Goal: Information Seeking & Learning: Learn about a topic

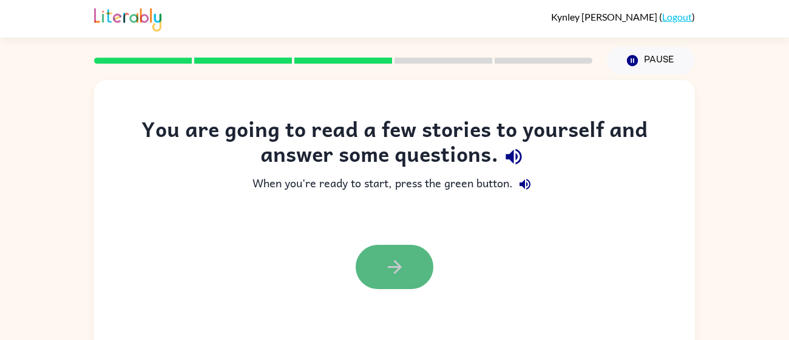
click at [372, 264] on button "button" at bounding box center [395, 267] width 78 height 44
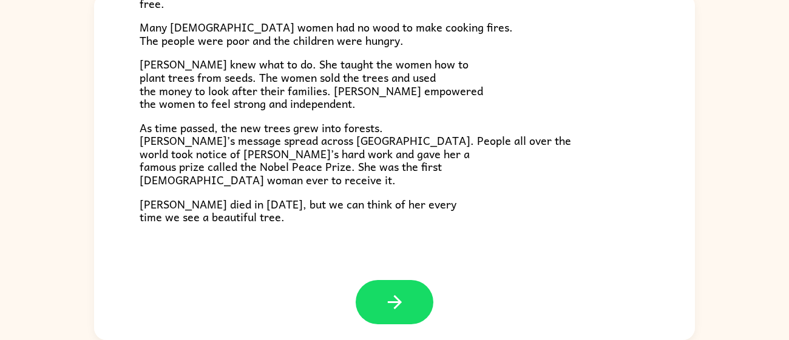
scroll to position [341, 0]
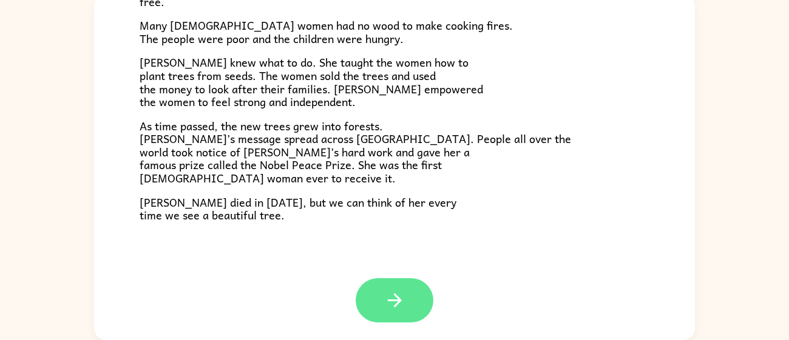
click at [394, 282] on button "button" at bounding box center [395, 301] width 78 height 44
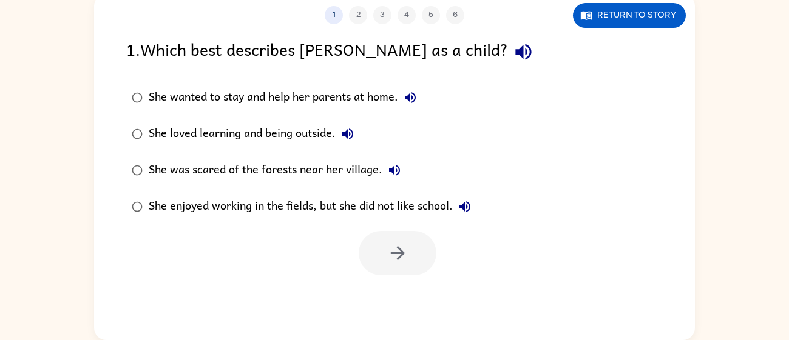
scroll to position [0, 0]
click at [217, 134] on div "She loved learning and being outside." at bounding box center [254, 134] width 211 height 24
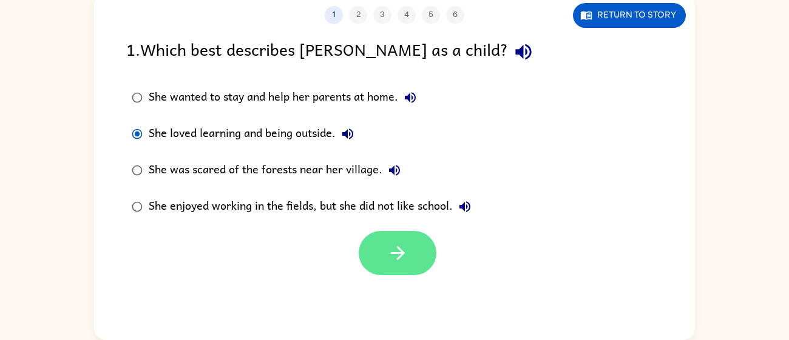
click at [392, 239] on button "button" at bounding box center [398, 253] width 78 height 44
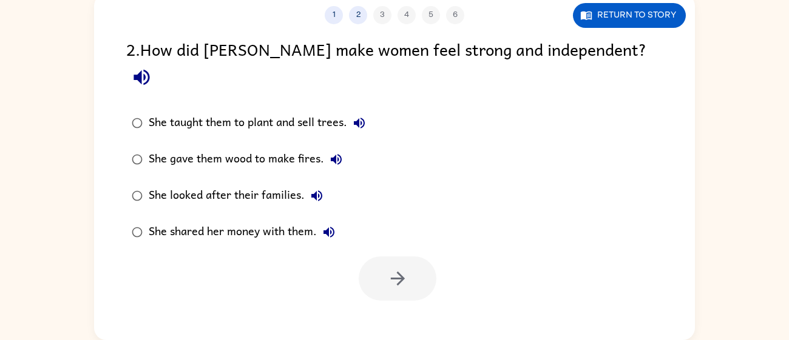
click at [259, 147] on div "She gave them wood to make fires." at bounding box center [249, 159] width 200 height 24
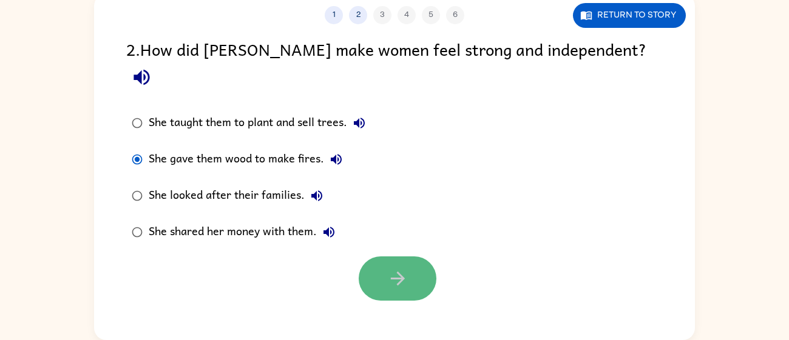
click at [376, 266] on button "button" at bounding box center [398, 279] width 78 height 44
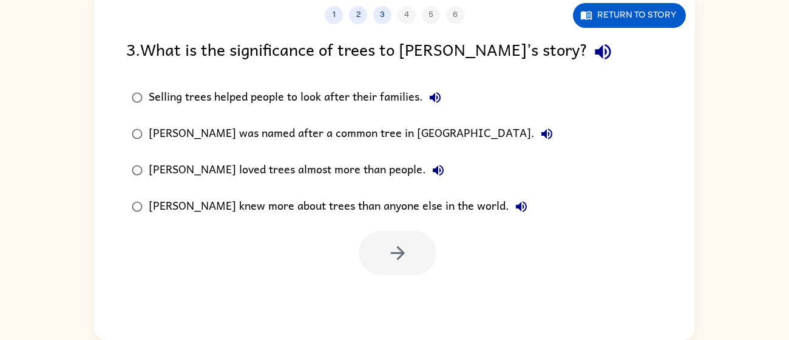
click at [172, 204] on div "[PERSON_NAME] knew more about trees than anyone else in the world." at bounding box center [341, 207] width 385 height 24
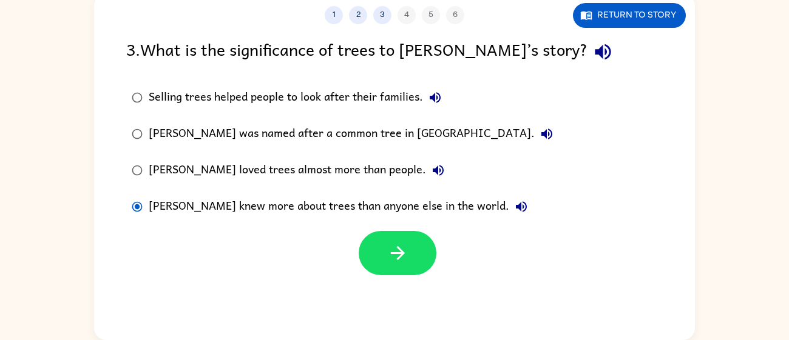
click at [243, 95] on div "Selling trees helped people to look after their families." at bounding box center [298, 98] width 299 height 24
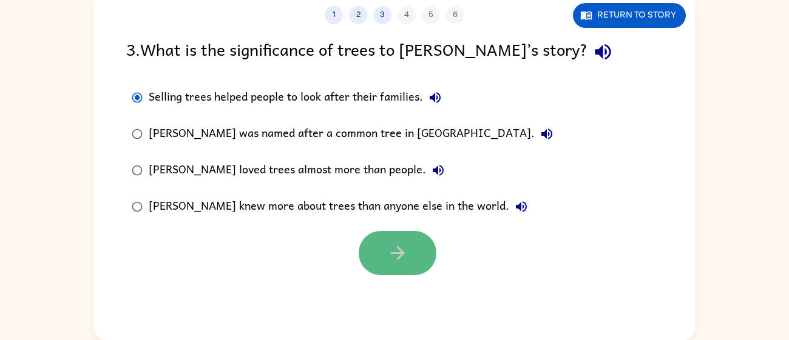
click at [401, 248] on icon "button" at bounding box center [397, 253] width 21 height 21
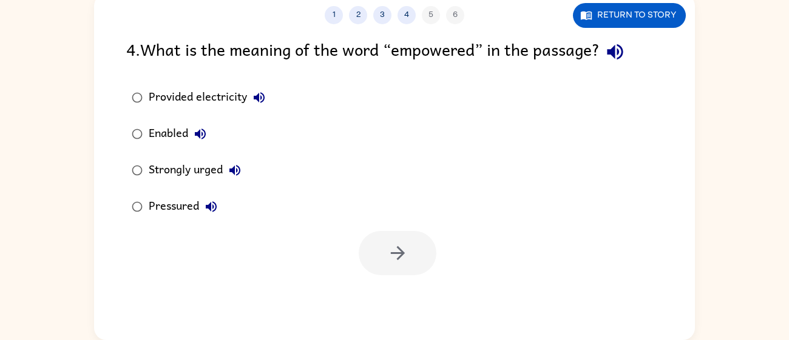
click at [188, 169] on div "Strongly urged" at bounding box center [198, 170] width 98 height 24
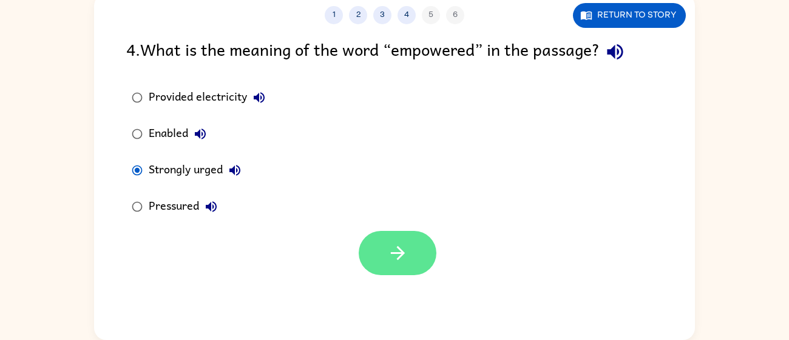
click at [371, 252] on button "button" at bounding box center [398, 253] width 78 height 44
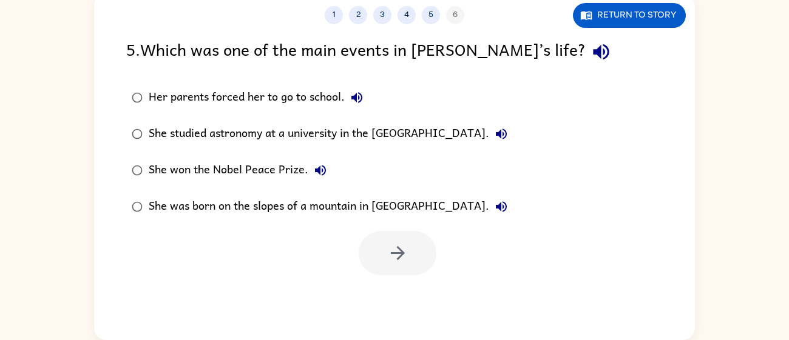
click at [192, 135] on div "She studied astronomy at a university in the [GEOGRAPHIC_DATA]." at bounding box center [331, 134] width 365 height 24
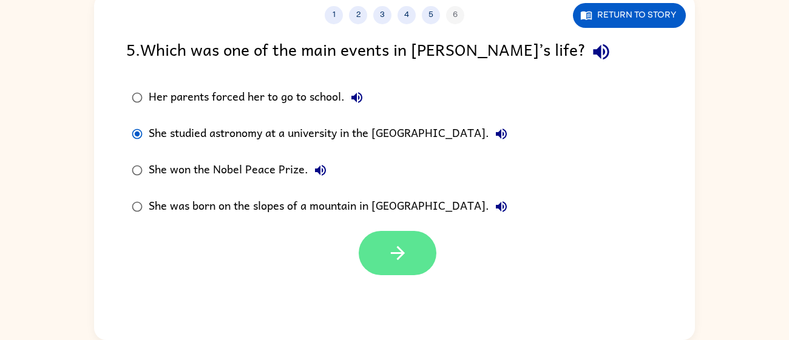
click at [402, 243] on icon "button" at bounding box center [397, 253] width 21 height 21
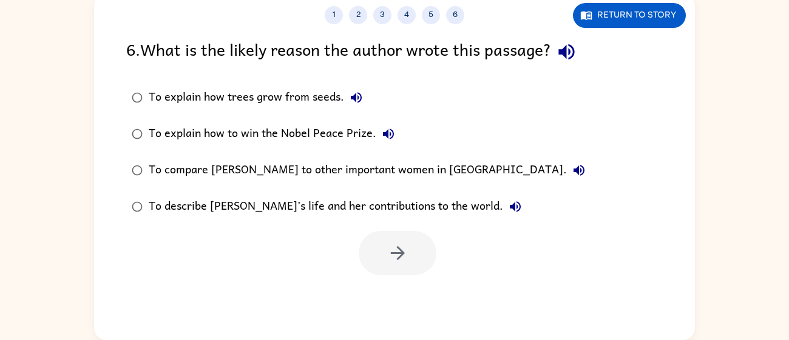
click at [356, 211] on div "To describe [PERSON_NAME]’s life and her contributions to the world." at bounding box center [338, 207] width 379 height 24
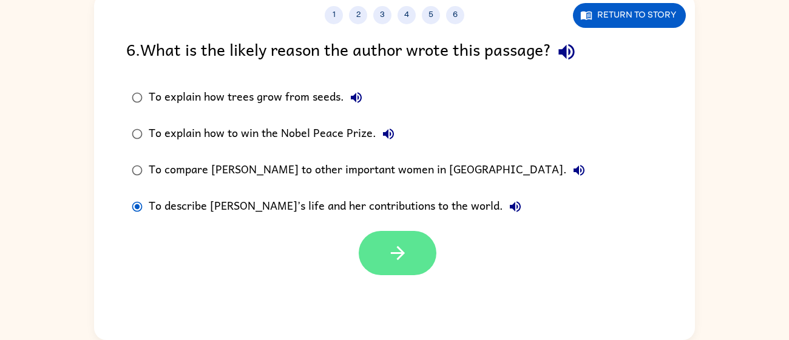
click at [379, 237] on button "button" at bounding box center [398, 253] width 78 height 44
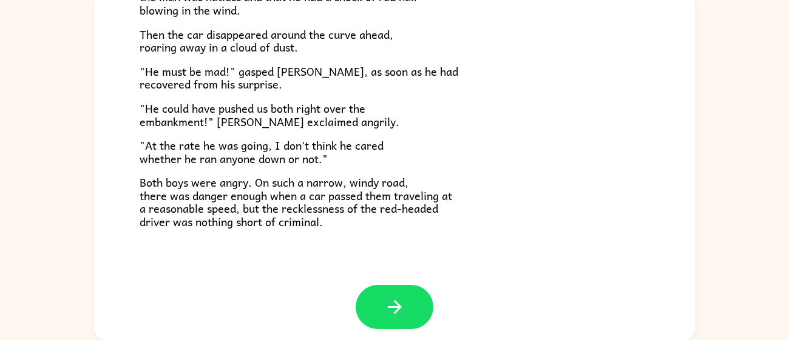
scroll to position [336, 0]
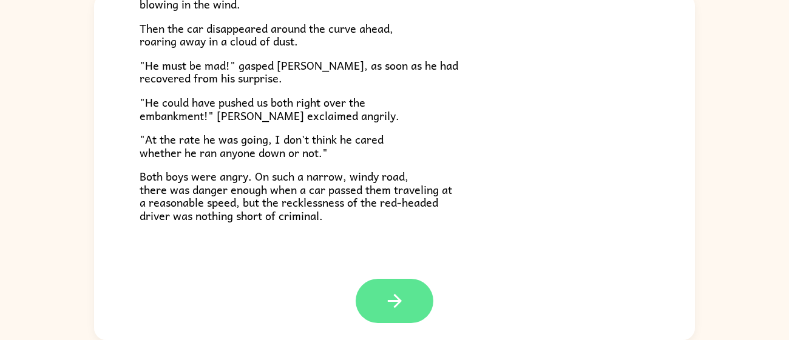
click at [419, 293] on button "button" at bounding box center [395, 301] width 78 height 44
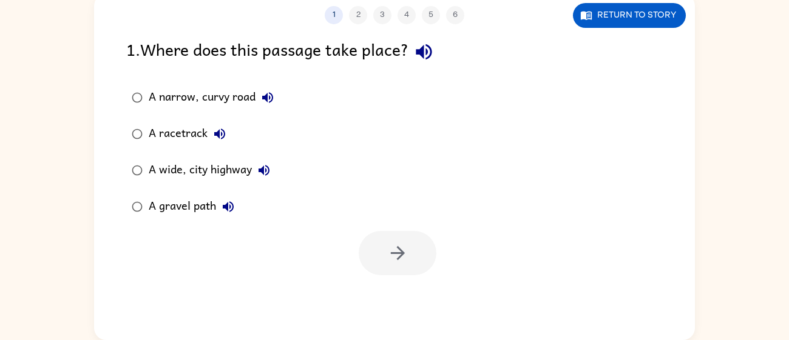
scroll to position [0, 0]
click at [230, 93] on div "A narrow, curvy road" at bounding box center [214, 98] width 131 height 24
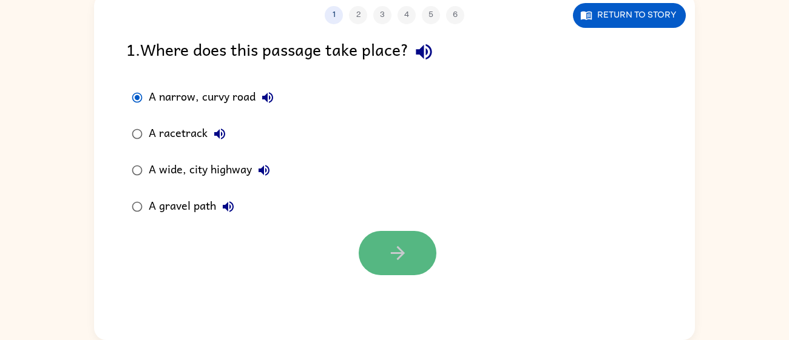
click at [393, 256] on icon "button" at bounding box center [397, 253] width 21 height 21
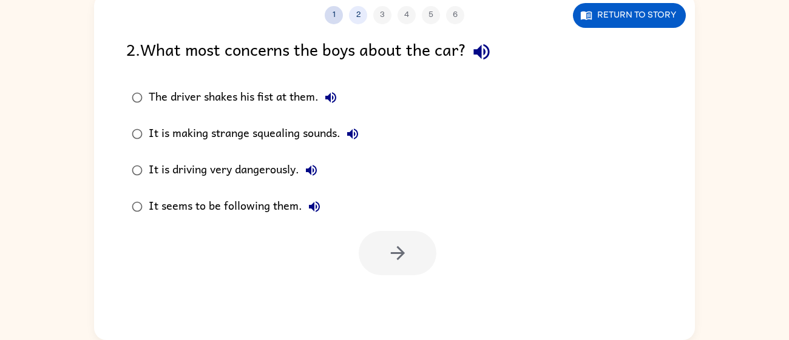
click at [329, 10] on button "1" at bounding box center [334, 15] width 18 height 18
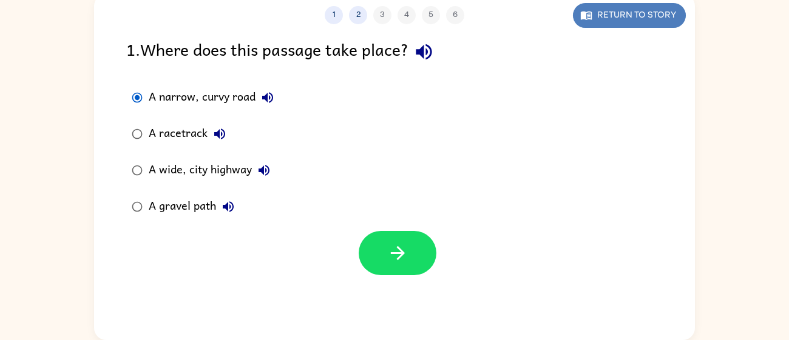
click at [627, 12] on button "Return to story" at bounding box center [629, 15] width 113 height 25
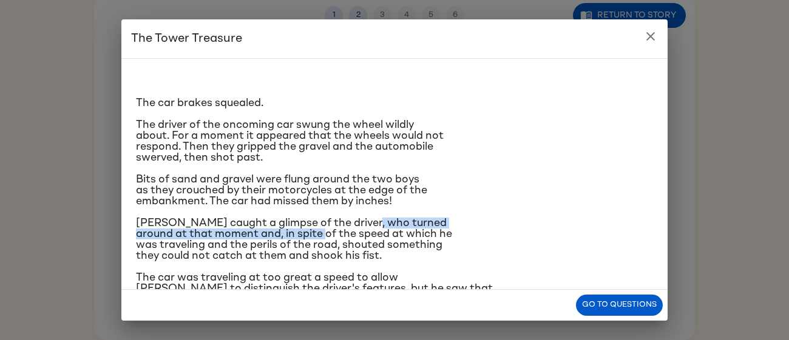
drag, startPoint x: 365, startPoint y: 232, endPoint x: 364, endPoint y: 220, distance: 11.6
click at [364, 220] on span "[PERSON_NAME] caught a glimpse of the driver, who turned around at that moment …" at bounding box center [294, 240] width 316 height 44
click at [468, 208] on div "The car brakes squealed. The driver of the oncoming car swung the wheel wildly …" at bounding box center [394, 285] width 517 height 433
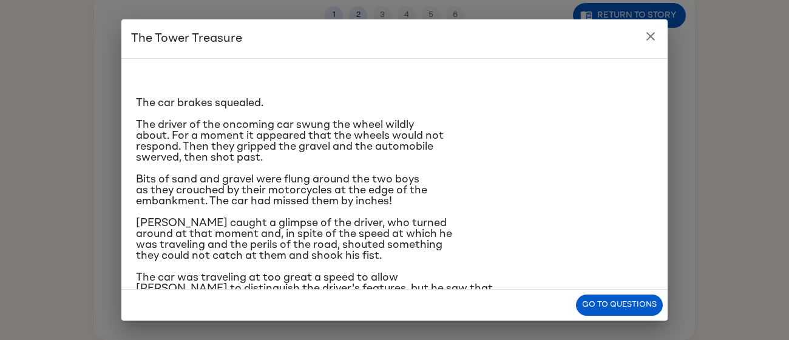
click at [667, 164] on div "The car brakes squealed. The driver of the oncoming car swung the wheel wildly …" at bounding box center [394, 174] width 546 height 232
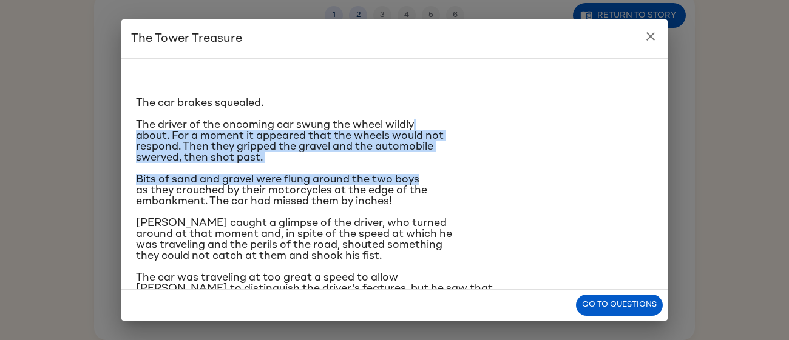
drag, startPoint x: 656, startPoint y: 167, endPoint x: 639, endPoint y: 112, distance: 57.8
click at [639, 112] on div "The car brakes squealed. The driver of the oncoming car swung the wheel wildly …" at bounding box center [394, 174] width 546 height 232
click at [637, 115] on div "The car brakes squealed. The driver of the oncoming car swung the wheel wildly …" at bounding box center [394, 285] width 517 height 433
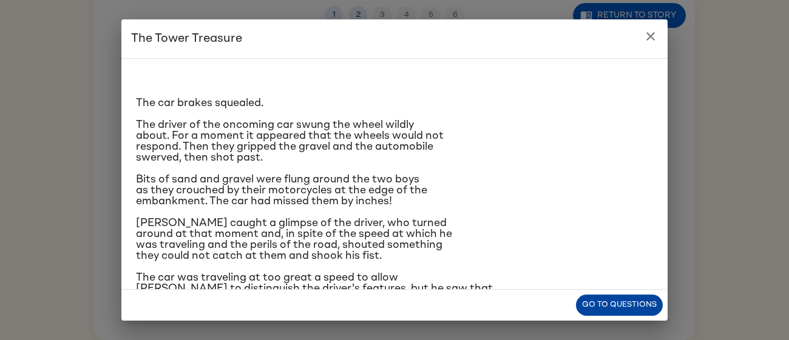
click at [594, 306] on button "Go to questions" at bounding box center [619, 305] width 87 height 21
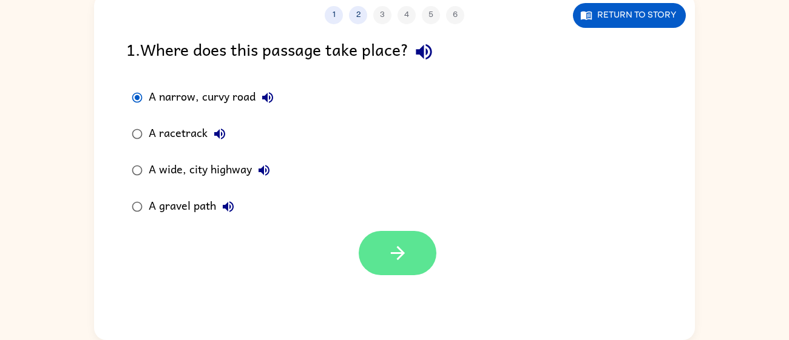
click at [371, 255] on button "button" at bounding box center [398, 253] width 78 height 44
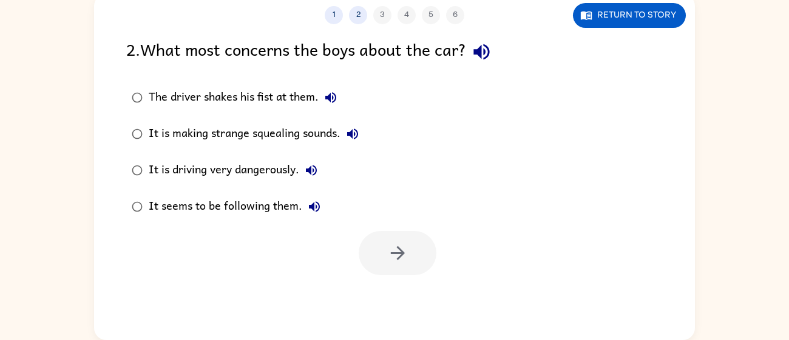
click at [186, 169] on div "It is driving very dangerously." at bounding box center [236, 170] width 175 height 24
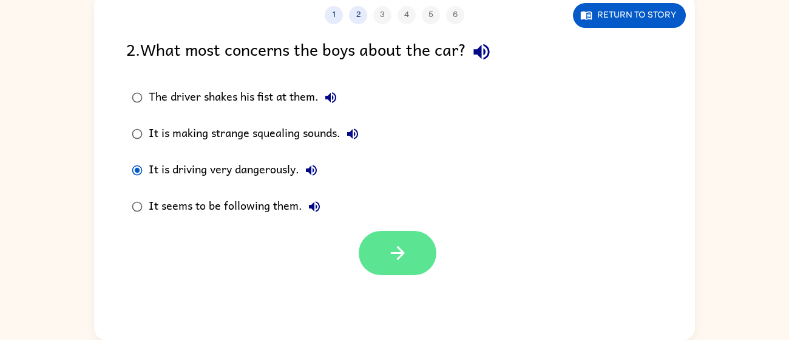
click at [394, 244] on icon "button" at bounding box center [397, 253] width 21 height 21
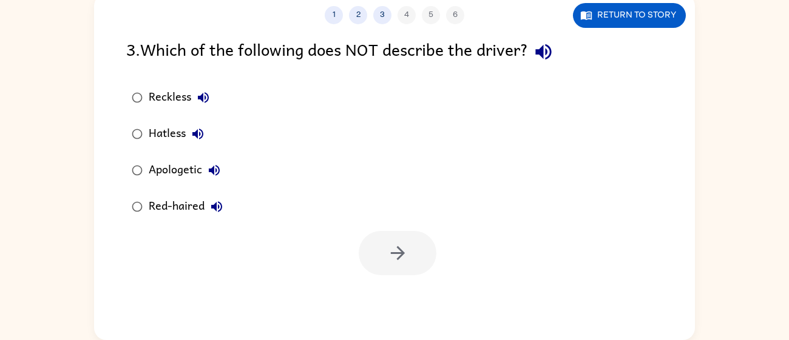
click at [218, 171] on icon "button" at bounding box center [214, 170] width 15 height 15
click at [189, 171] on div "Apologetic" at bounding box center [188, 170] width 78 height 24
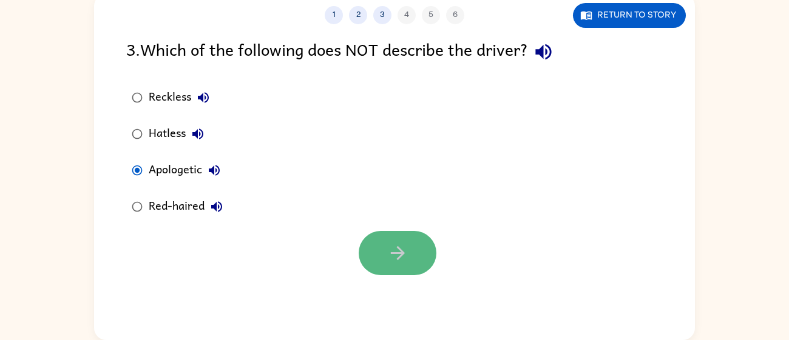
click at [422, 244] on button "button" at bounding box center [398, 253] width 78 height 44
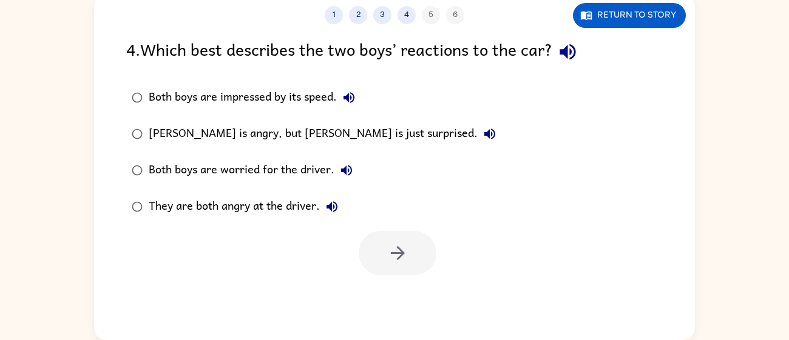
click at [250, 137] on div "[PERSON_NAME] is angry, but [PERSON_NAME] is just surprised." at bounding box center [325, 134] width 353 height 24
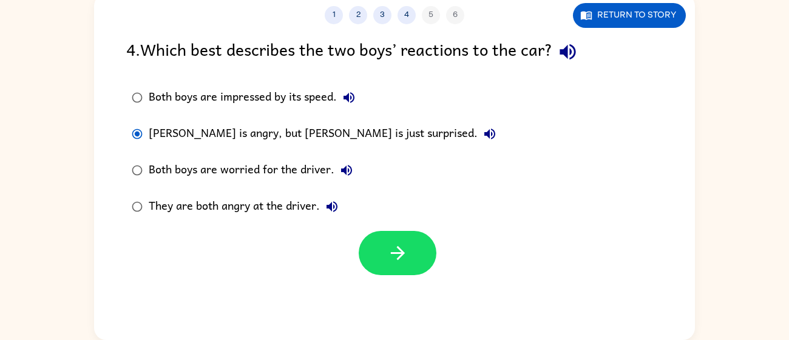
click at [198, 211] on div "They are both angry at the driver." at bounding box center [246, 207] width 195 height 24
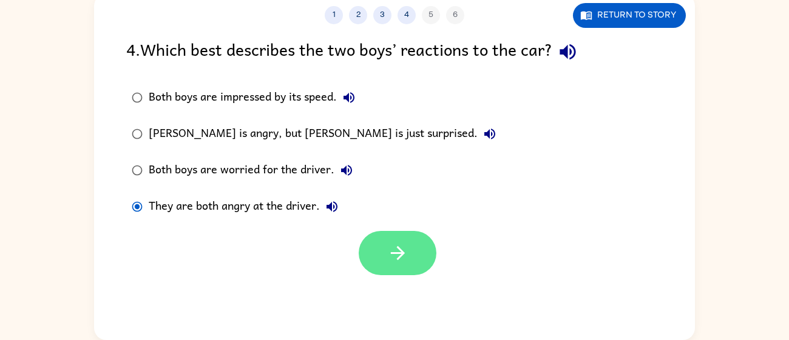
click at [390, 254] on icon "button" at bounding box center [397, 253] width 21 height 21
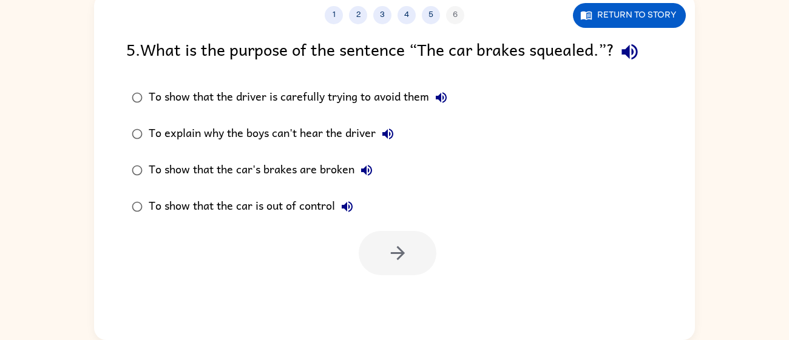
click at [206, 206] on div "To show that the car is out of control" at bounding box center [254, 207] width 211 height 24
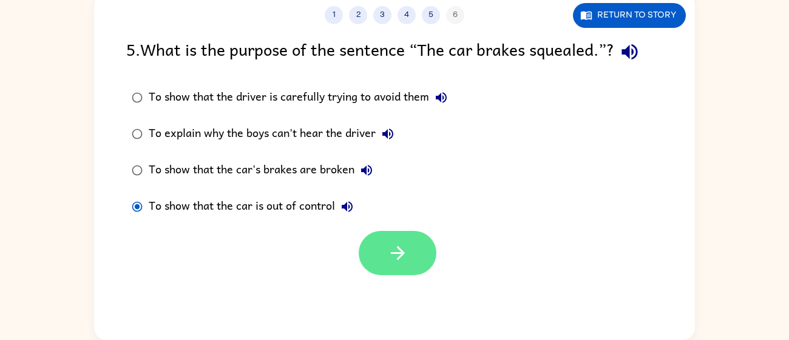
click at [404, 260] on icon "button" at bounding box center [397, 253] width 21 height 21
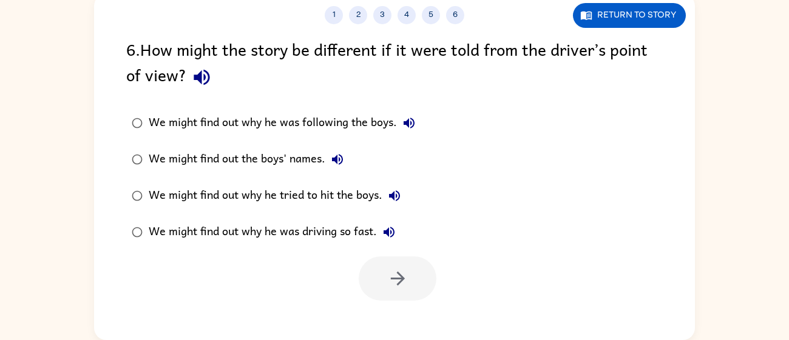
click at [252, 238] on div "We might find out why he was driving so fast." at bounding box center [275, 232] width 252 height 24
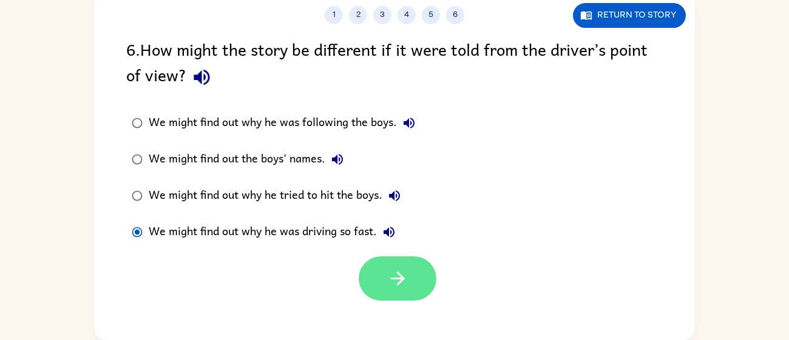
click at [368, 266] on button "button" at bounding box center [398, 279] width 78 height 44
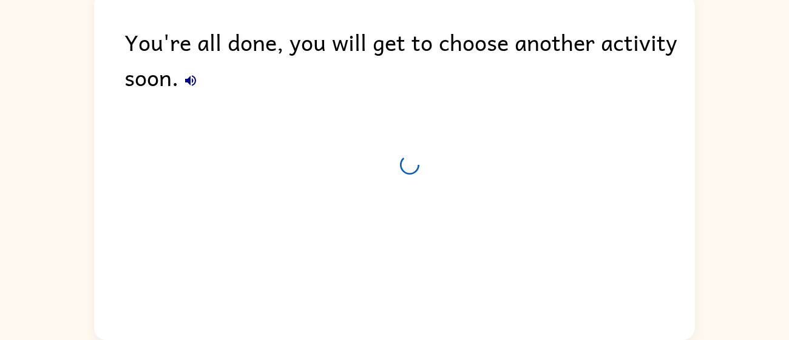
scroll to position [64, 0]
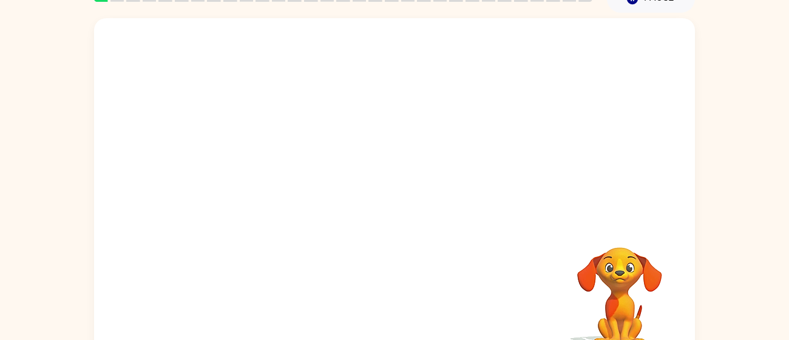
scroll to position [38, 0]
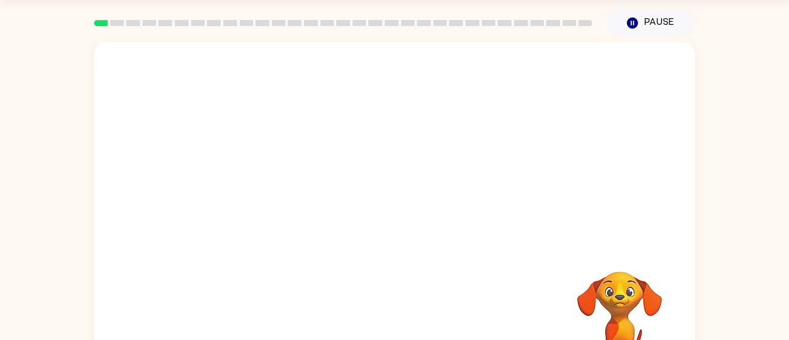
click at [354, 157] on video "Your browser must support playing .mp4 files to use Literably. Please try using…" at bounding box center [394, 144] width 601 height 204
click at [394, 210] on div at bounding box center [395, 222] width 78 height 44
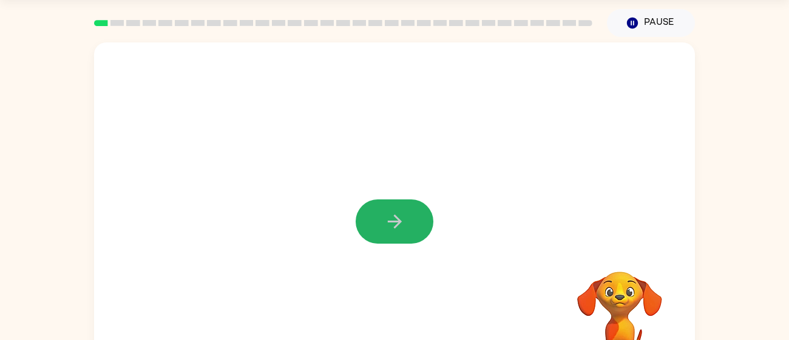
click at [394, 210] on button "button" at bounding box center [395, 222] width 78 height 44
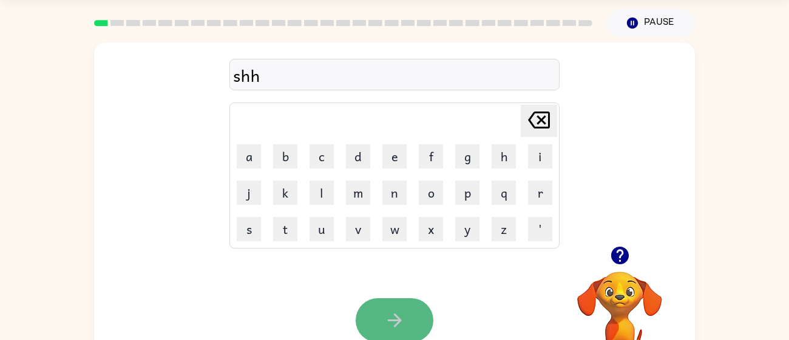
click at [377, 328] on button "button" at bounding box center [395, 321] width 78 height 44
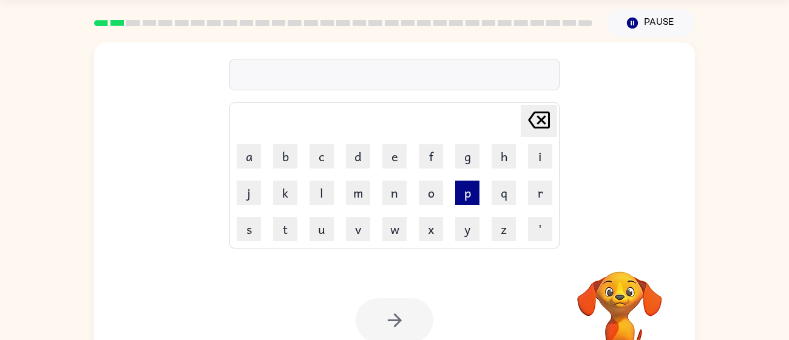
click at [471, 197] on button "p" at bounding box center [467, 193] width 24 height 24
click at [398, 157] on button "e" at bounding box center [394, 156] width 24 height 24
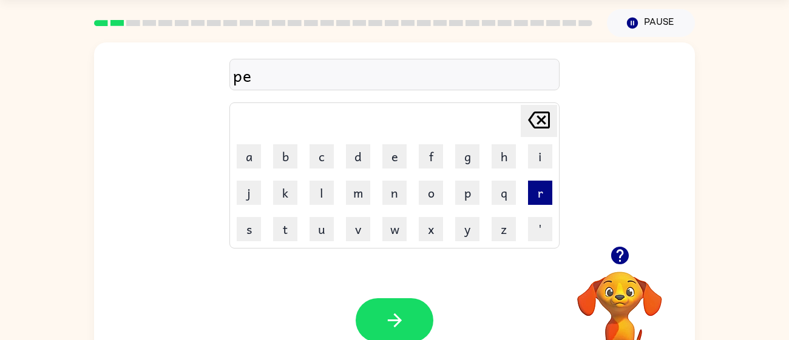
click at [535, 201] on button "r" at bounding box center [540, 193] width 24 height 24
click at [245, 235] on button "s" at bounding box center [249, 229] width 24 height 24
click at [426, 197] on button "o" at bounding box center [431, 193] width 24 height 24
click at [547, 115] on icon "Delete Delete last character input" at bounding box center [538, 120] width 29 height 29
click at [535, 159] on button "i" at bounding box center [540, 156] width 24 height 24
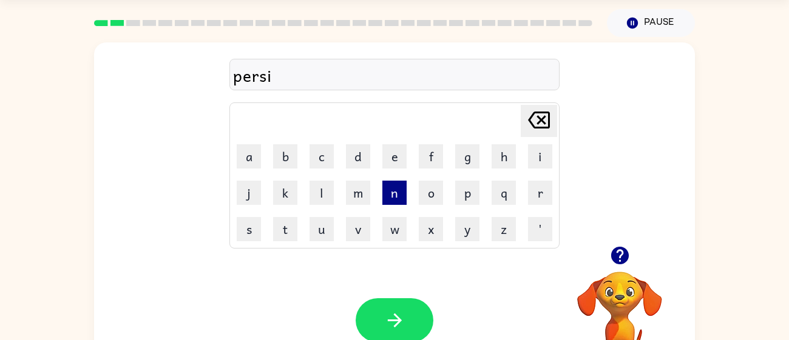
click at [395, 188] on button "n" at bounding box center [394, 193] width 24 height 24
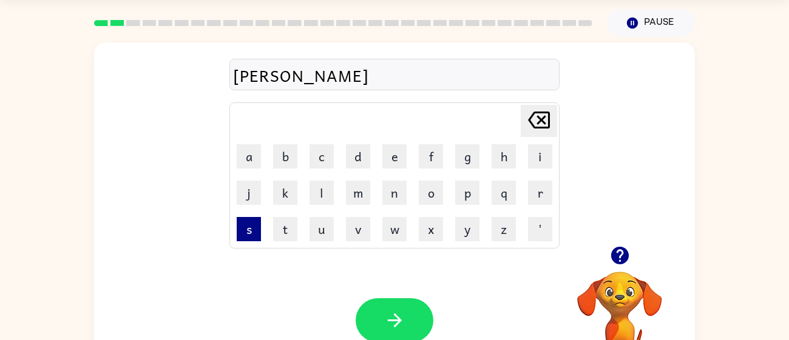
click at [248, 234] on button "s" at bounding box center [249, 229] width 24 height 24
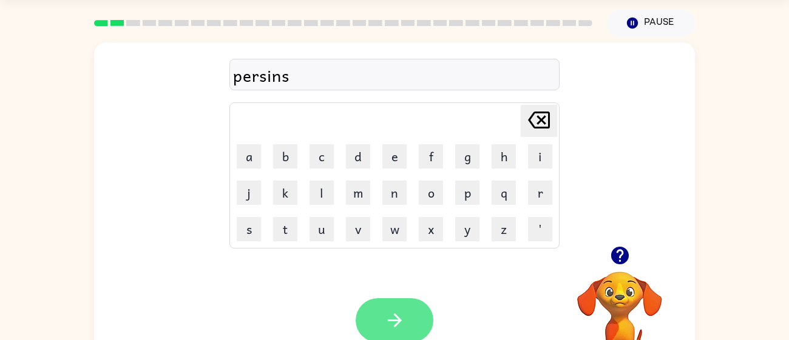
click at [385, 312] on icon "button" at bounding box center [394, 320] width 21 height 21
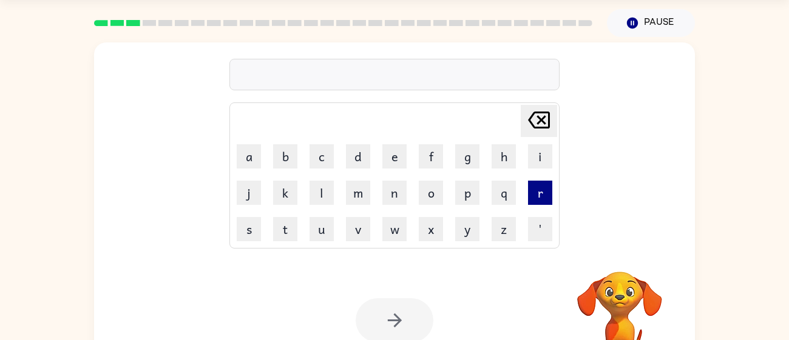
click at [532, 196] on button "r" at bounding box center [540, 193] width 24 height 24
click at [399, 158] on button "e" at bounding box center [394, 156] width 24 height 24
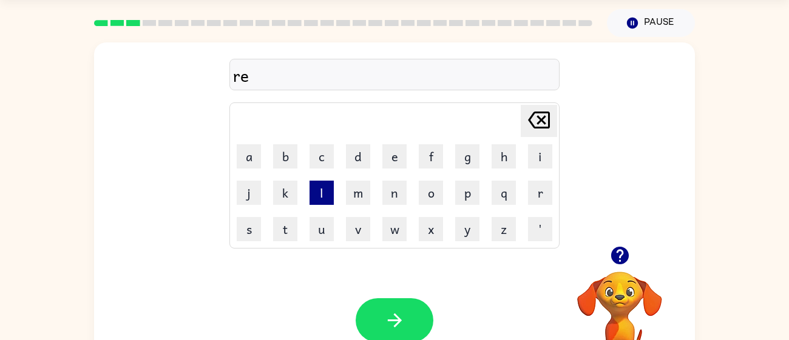
click at [319, 200] on button "l" at bounding box center [321, 193] width 24 height 24
click at [252, 160] on button "a" at bounding box center [249, 156] width 24 height 24
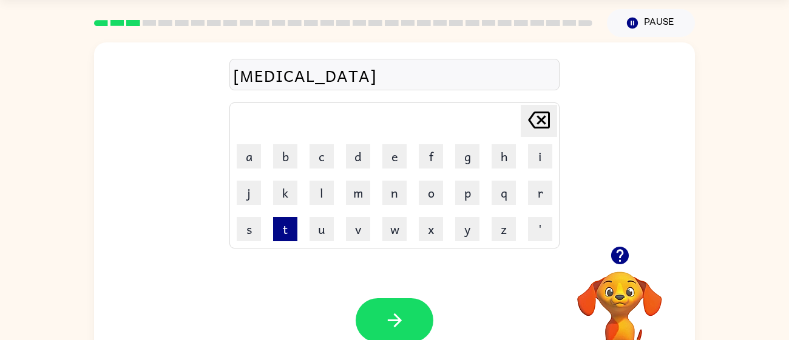
click at [289, 230] on button "t" at bounding box center [285, 229] width 24 height 24
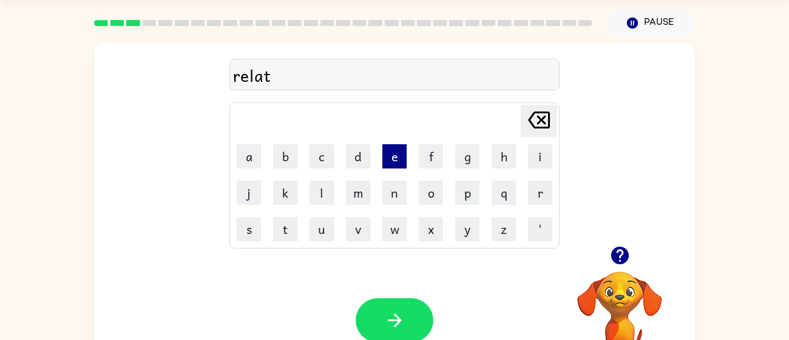
click at [388, 156] on button "e" at bounding box center [394, 156] width 24 height 24
click at [363, 158] on button "d" at bounding box center [358, 156] width 24 height 24
click at [545, 115] on icon "Delete Delete last character input" at bounding box center [538, 120] width 29 height 29
click at [322, 204] on button "l" at bounding box center [321, 193] width 24 height 24
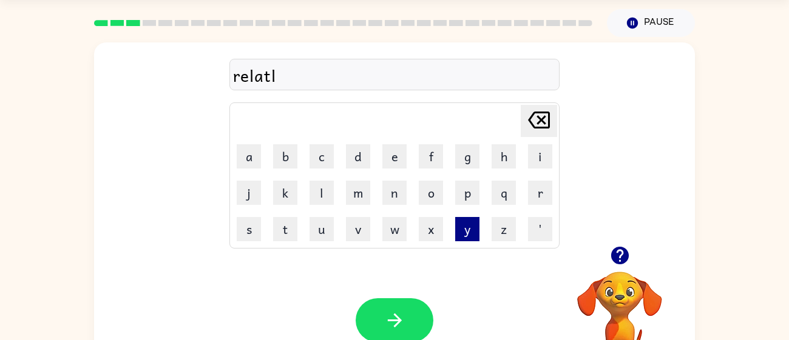
click at [456, 226] on button "y" at bounding box center [467, 229] width 24 height 24
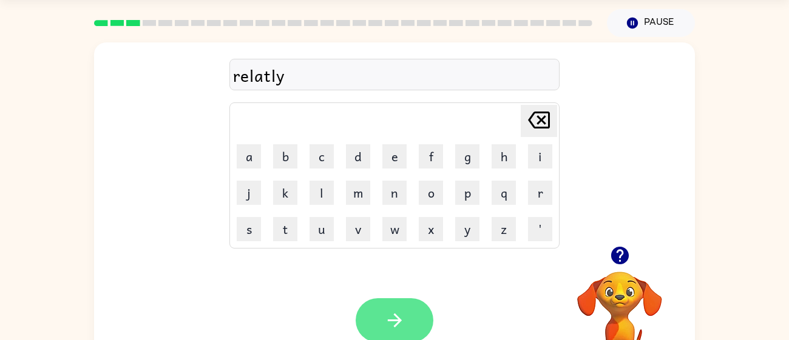
click at [399, 311] on icon "button" at bounding box center [394, 320] width 21 height 21
